Goal: Transaction & Acquisition: Obtain resource

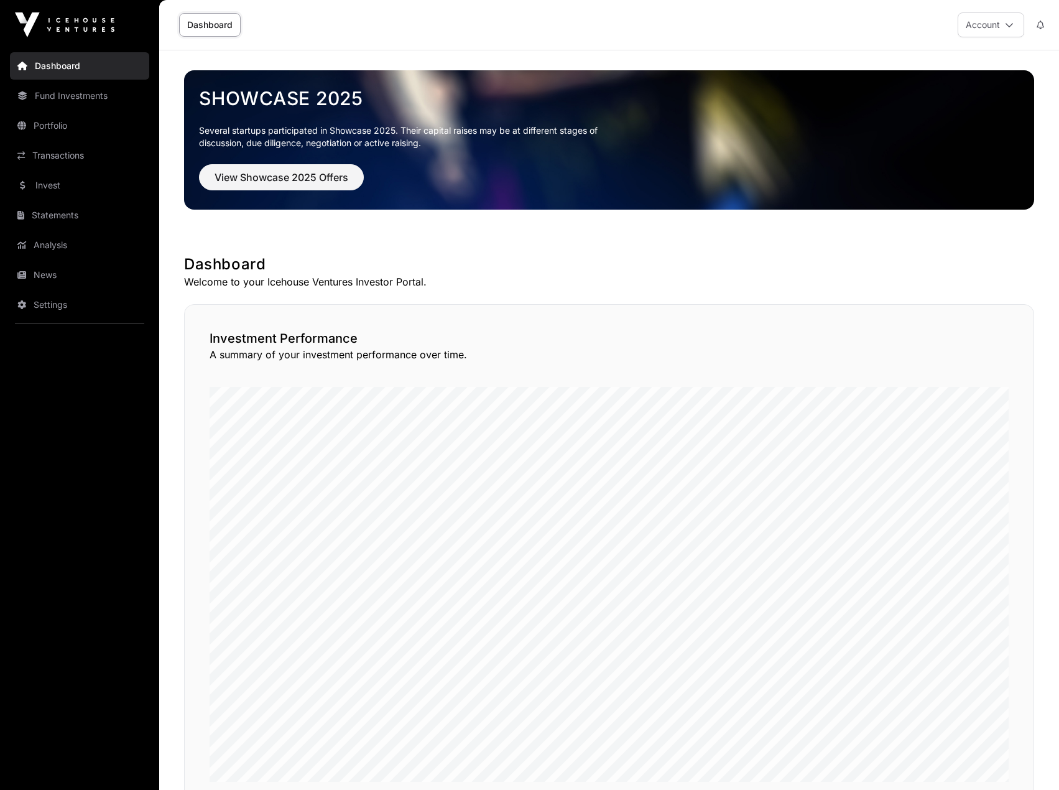
click at [85, 215] on link "Statements" at bounding box center [79, 214] width 139 height 27
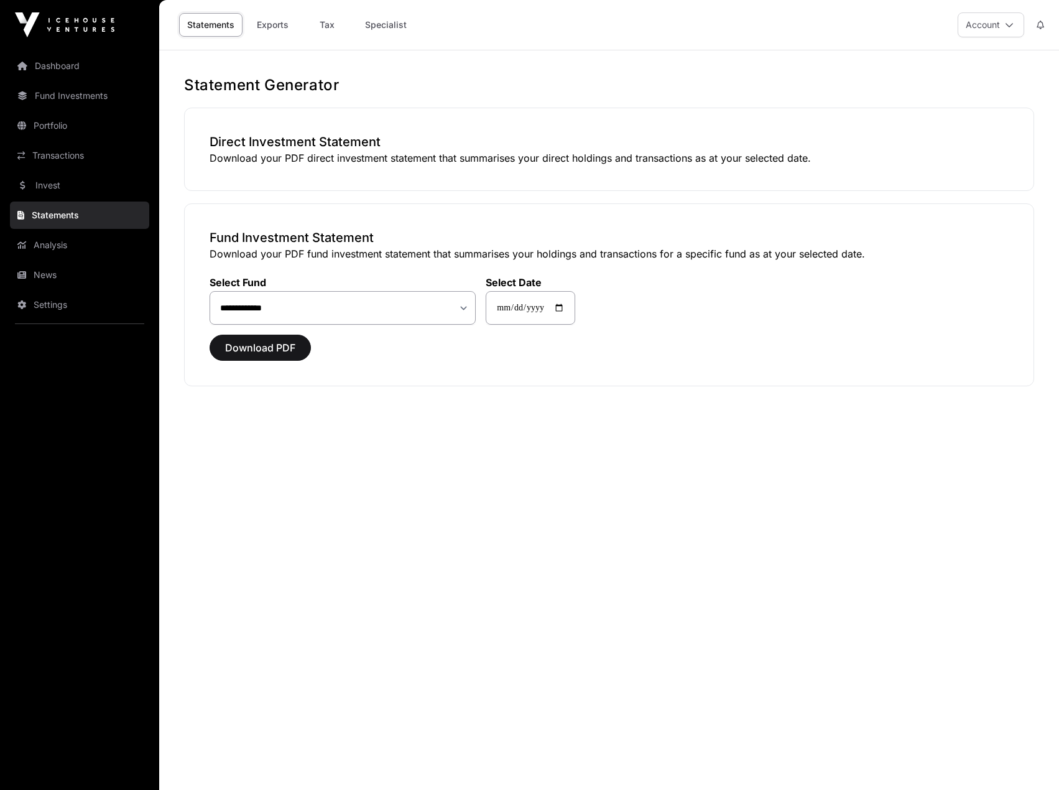
click at [324, 25] on link "Tax" at bounding box center [327, 25] width 50 height 24
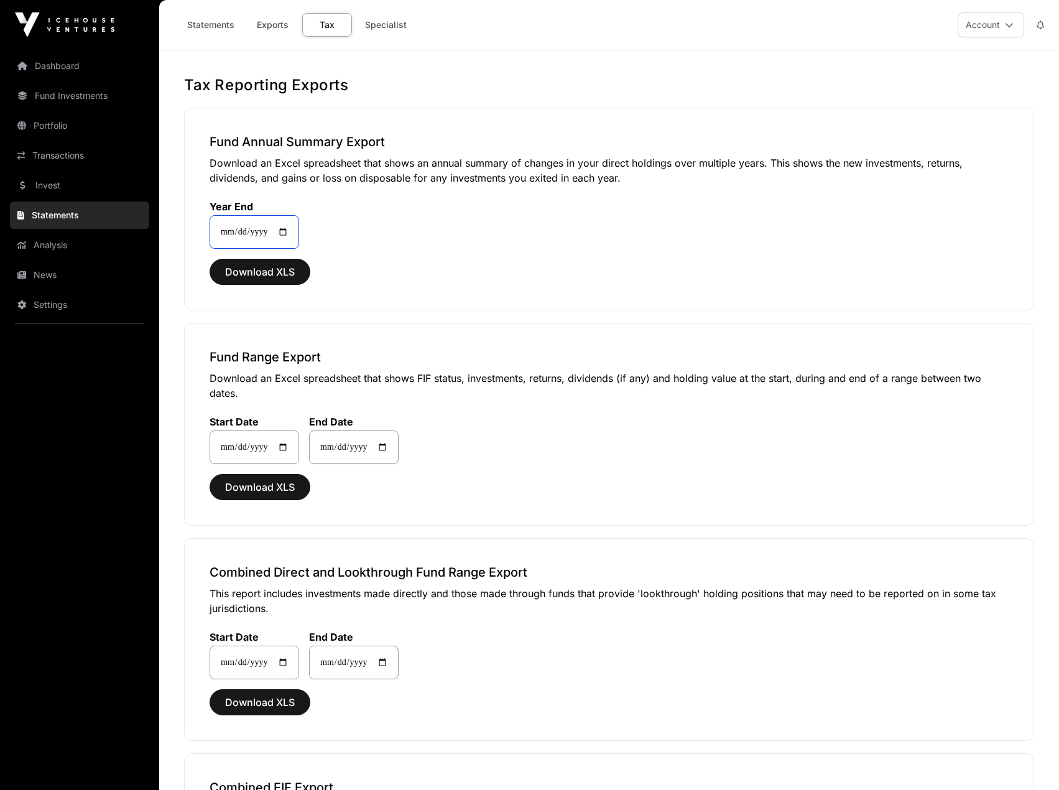
click at [291, 232] on input "**********" at bounding box center [255, 232] width 90 height 34
type input "**********"
click at [273, 273] on span "Download XLS" at bounding box center [260, 271] width 70 height 15
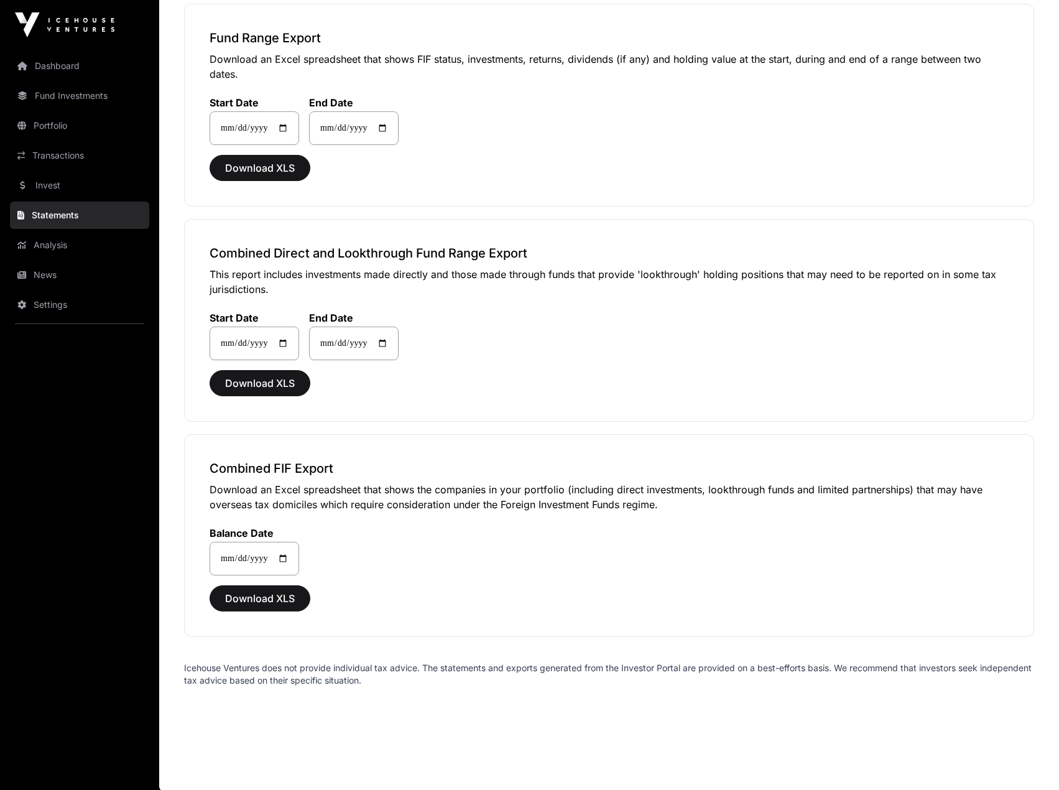
scroll to position [320, 0]
click at [283, 599] on span "Download XLS" at bounding box center [260, 596] width 70 height 15
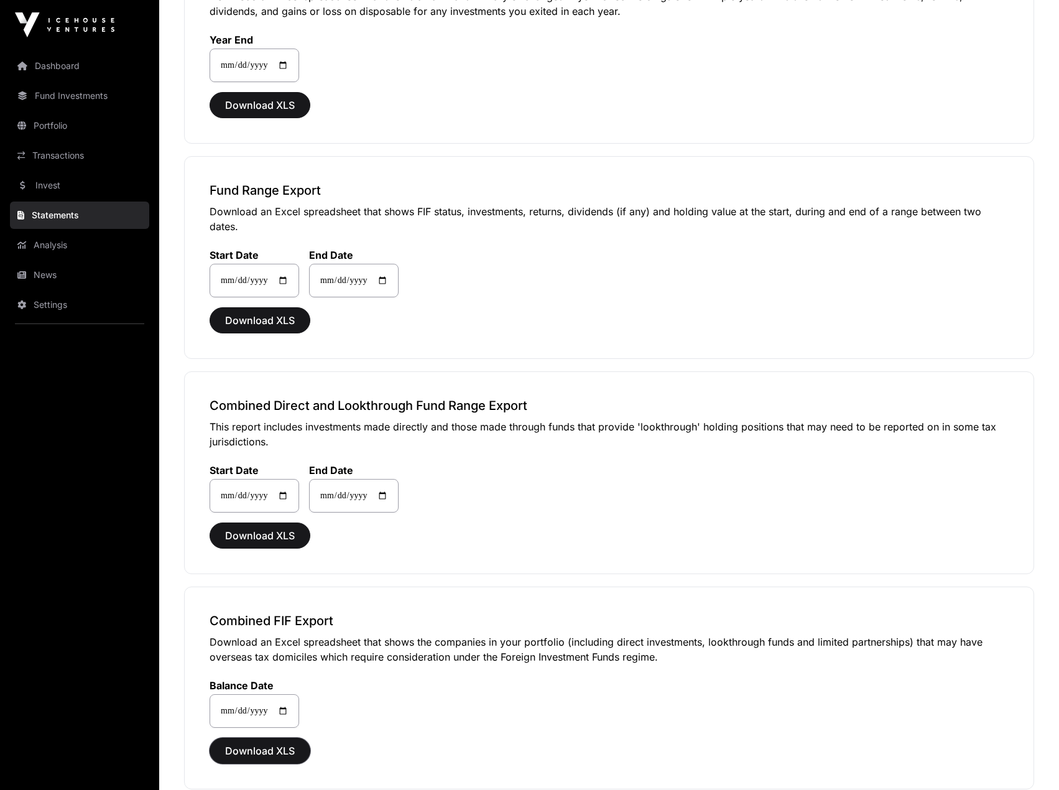
scroll to position [0, 0]
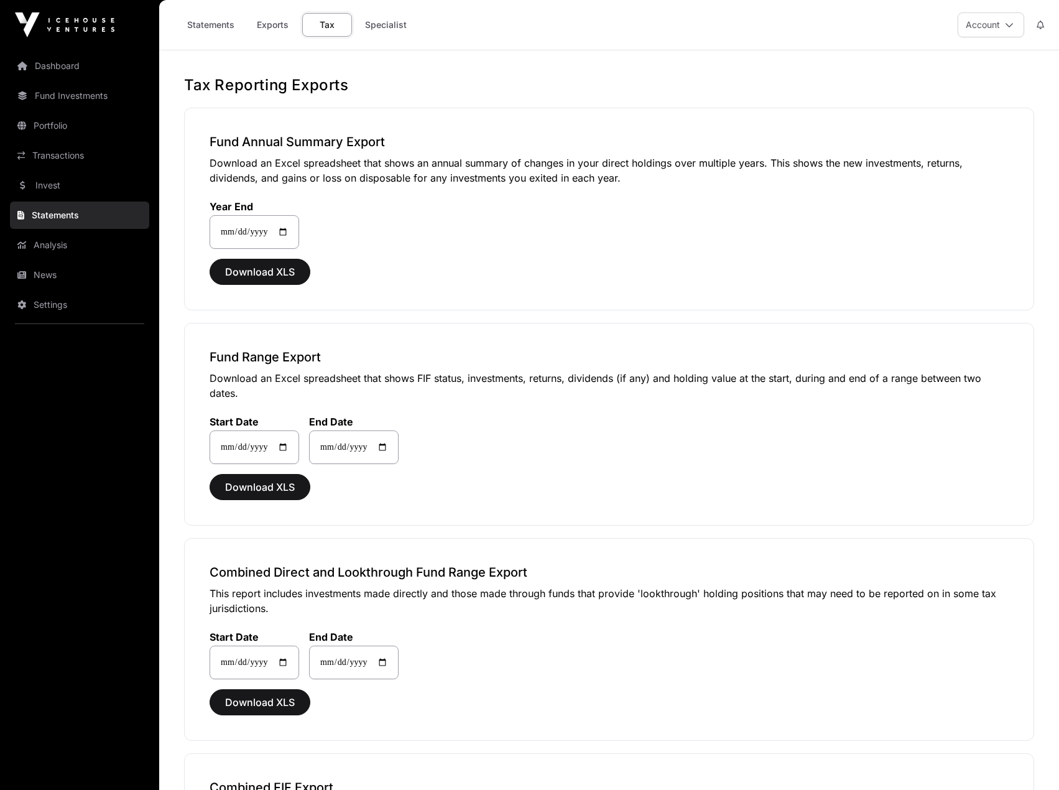
click at [209, 32] on link "Statements" at bounding box center [210, 25] width 63 height 24
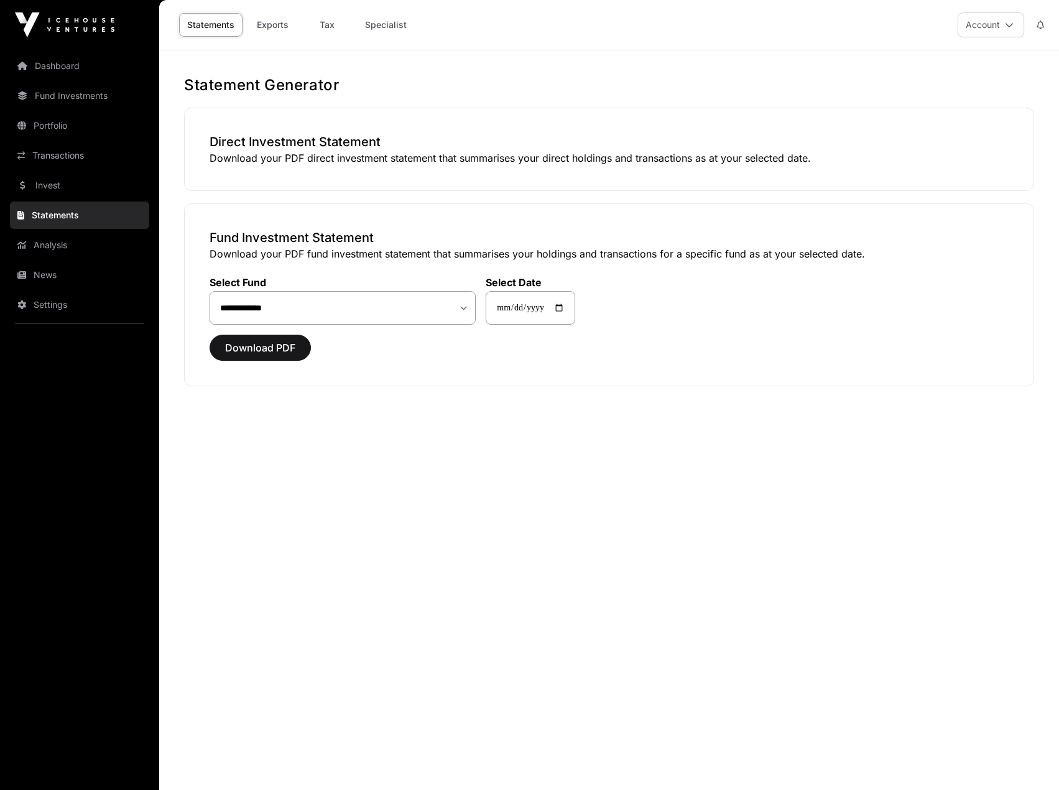
click at [249, 29] on link "Exports" at bounding box center [272, 25] width 50 height 24
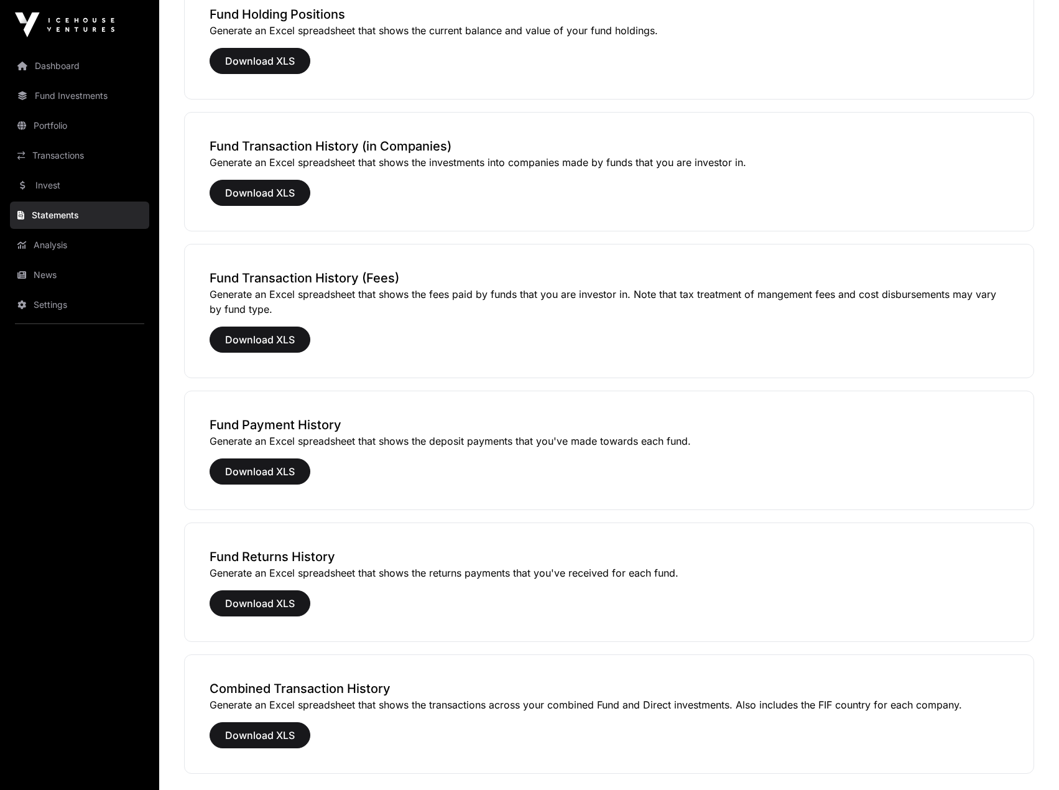
scroll to position [503, 0]
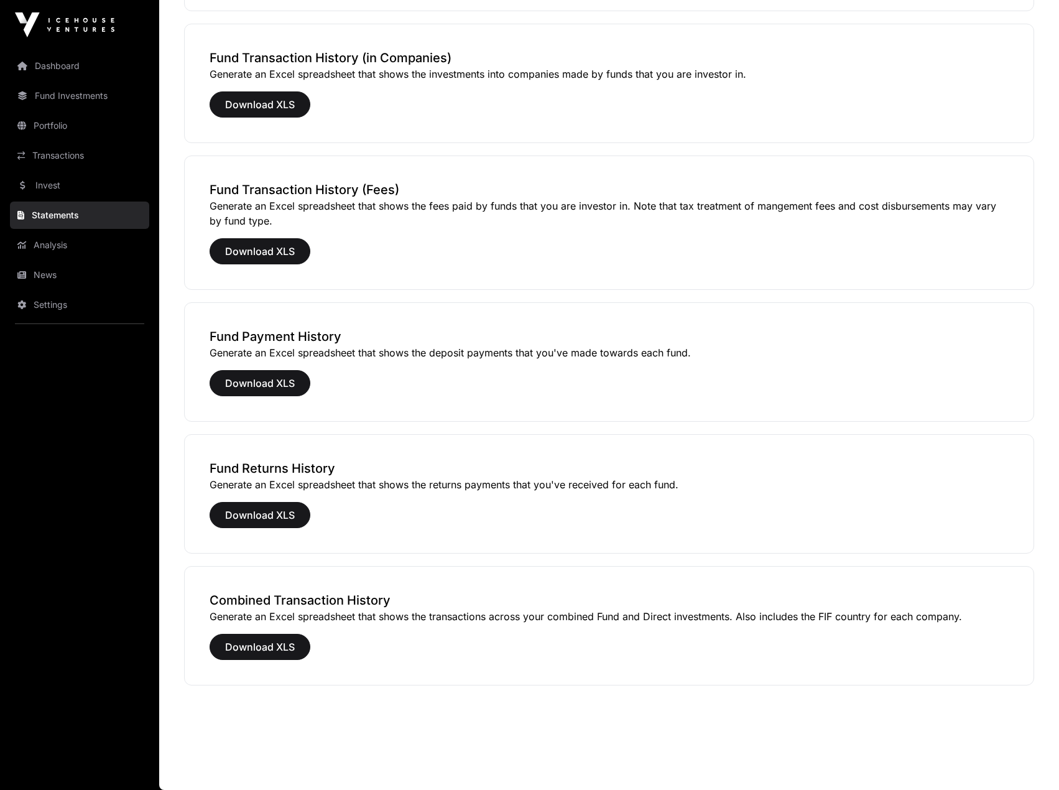
click at [49, 127] on link "Portfolio" at bounding box center [79, 125] width 139 height 27
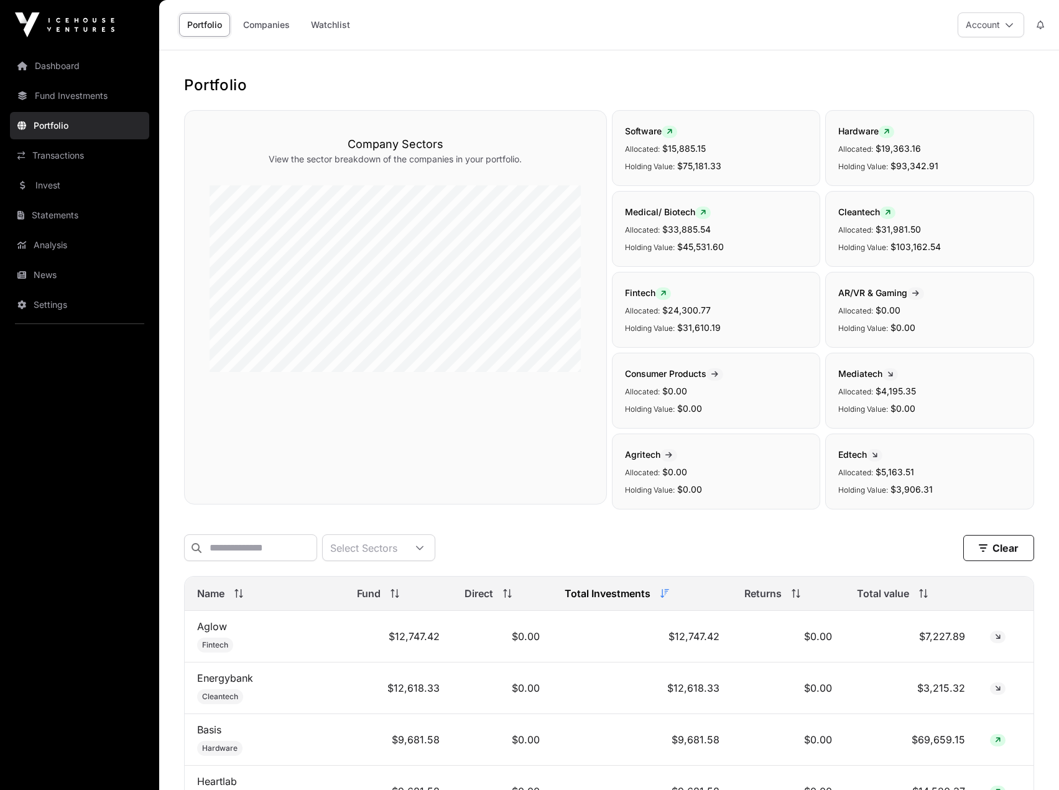
click at [68, 99] on link "Fund Investments" at bounding box center [79, 95] width 139 height 27
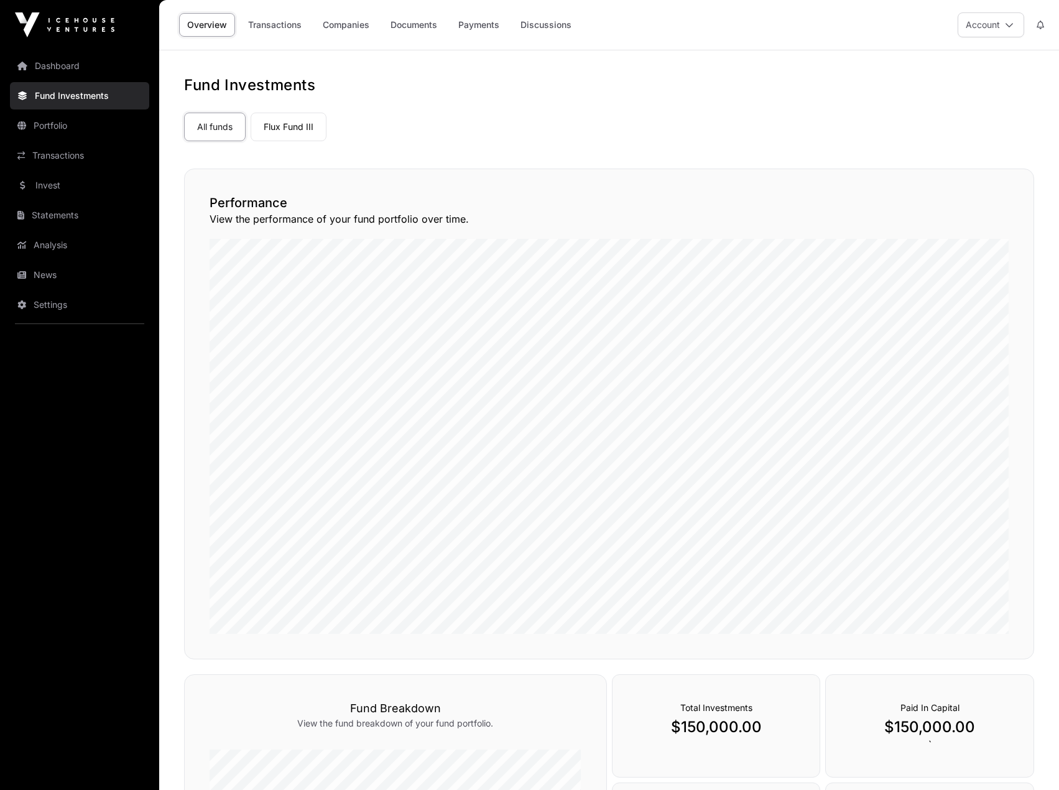
click at [1012, 24] on icon at bounding box center [1009, 25] width 9 height 9
click at [925, 118] on span "Compliance" at bounding box center [919, 124] width 48 height 12
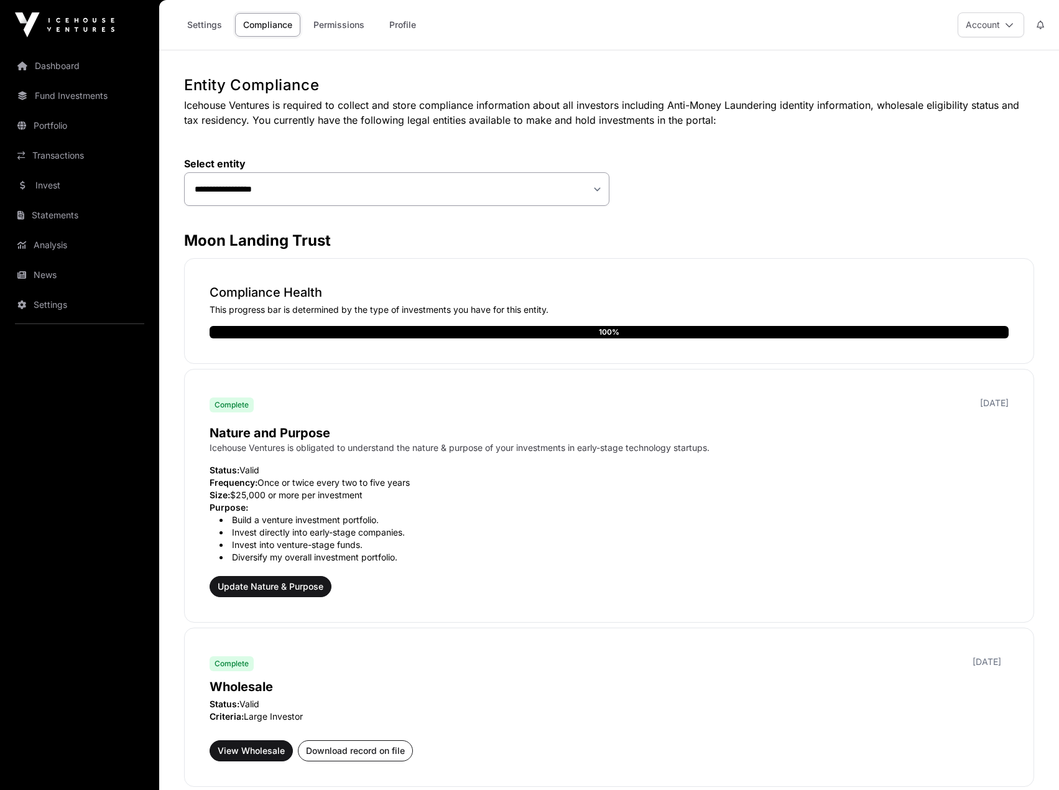
click at [997, 21] on button "Account" at bounding box center [991, 24] width 67 height 25
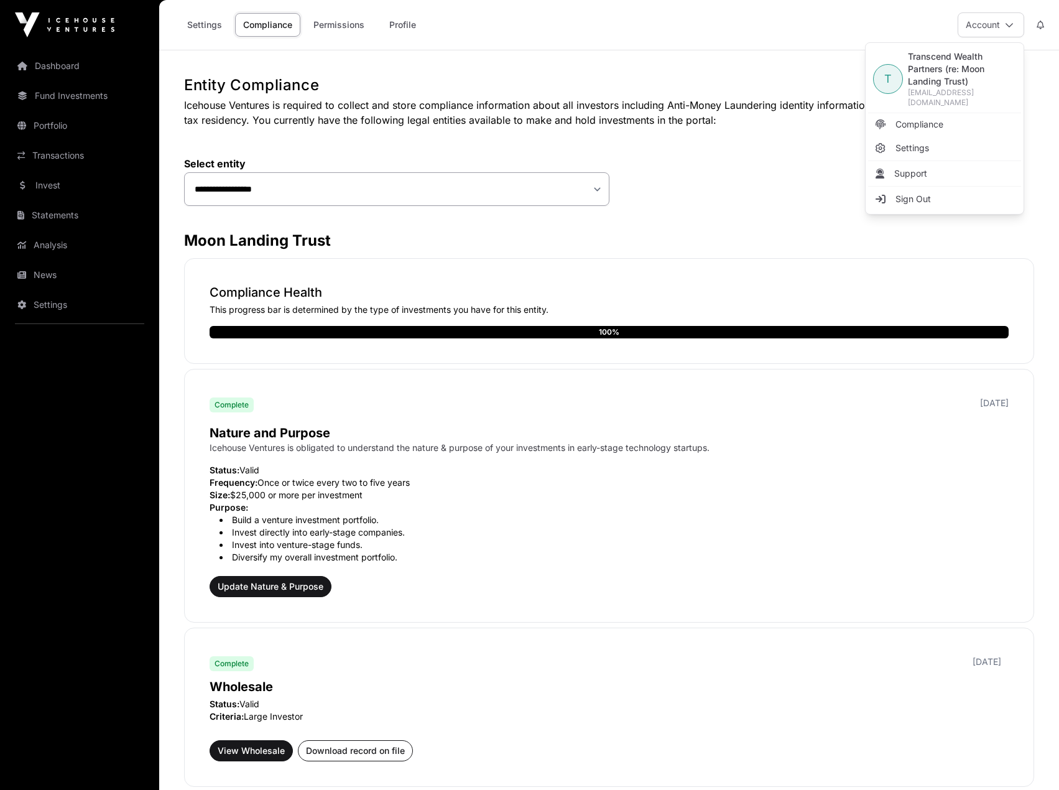
click at [920, 188] on link "Sign Out" at bounding box center [944, 199] width 153 height 22
